Goal: Task Accomplishment & Management: Manage account settings

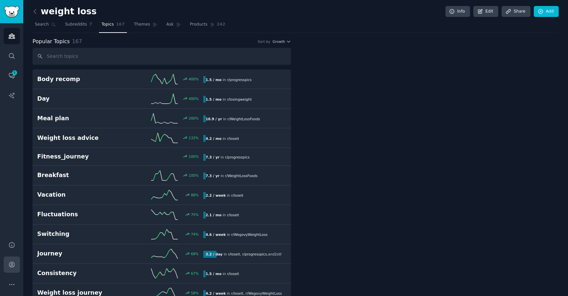
scroll to position [0, 0]
click at [10, 265] on icon "Sidebar" at bounding box center [11, 264] width 7 height 7
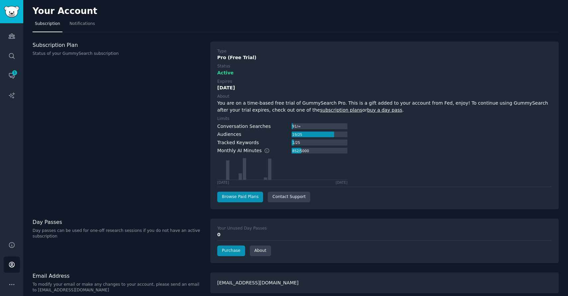
click at [227, 88] on div "[DATE]" at bounding box center [384, 87] width 334 height 7
click at [9, 39] on icon "Sidebar" at bounding box center [11, 36] width 7 height 7
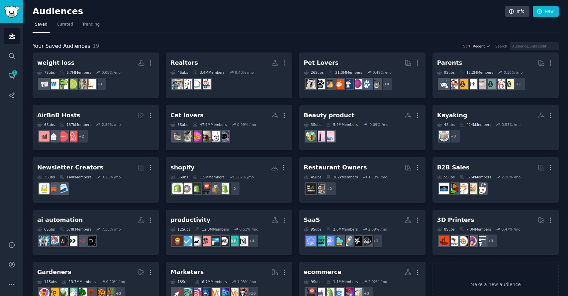
click at [365, 18] on div "Audiences Info New" at bounding box center [296, 13] width 526 height 14
